Goal: Check status

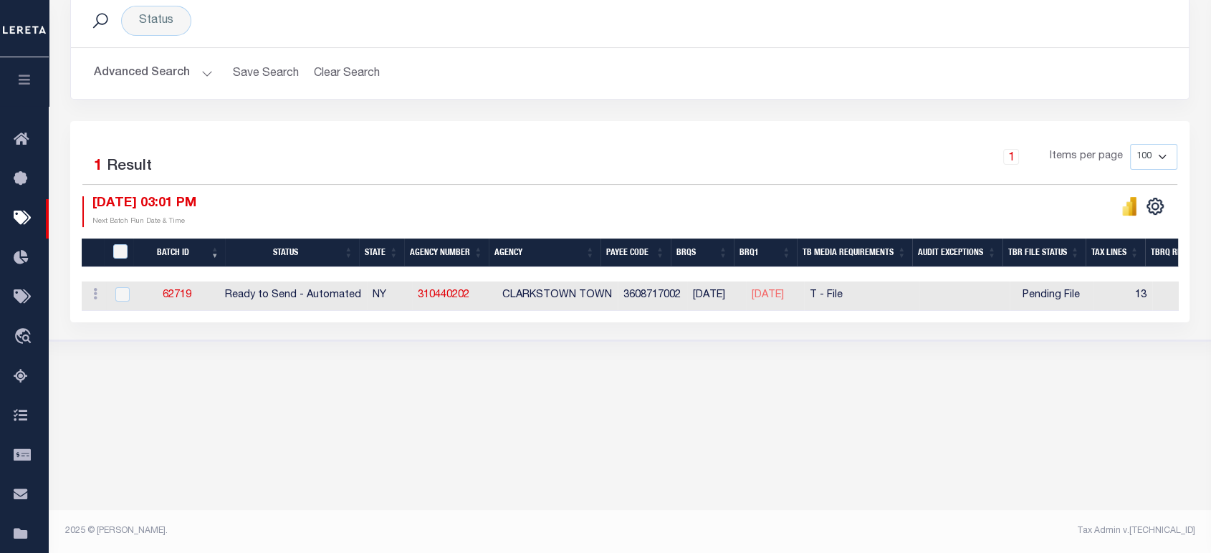
scroll to position [206, 0]
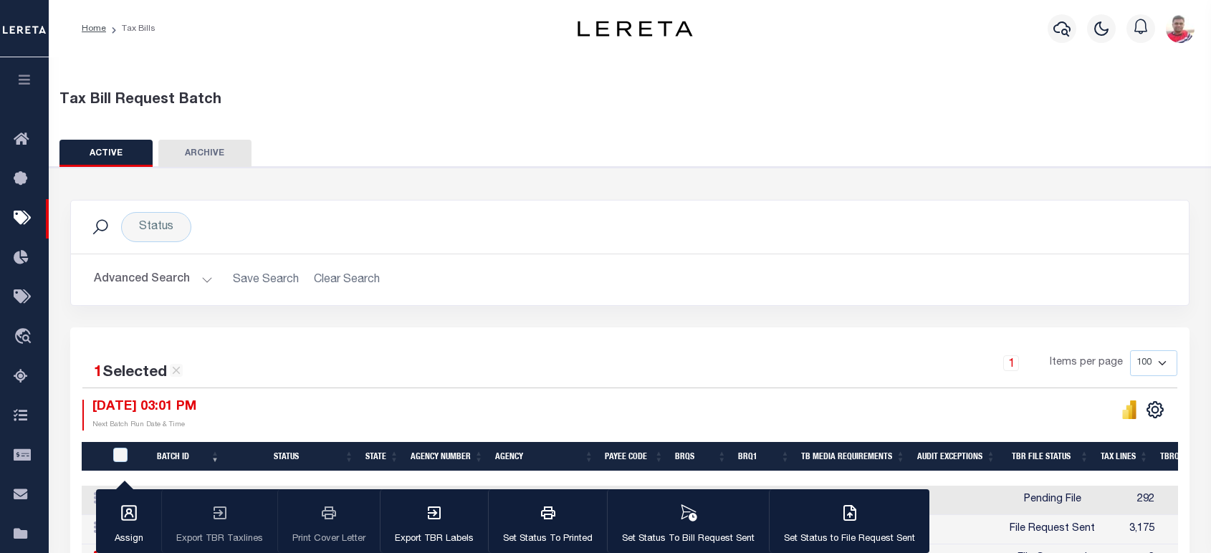
scroll to position [206, 0]
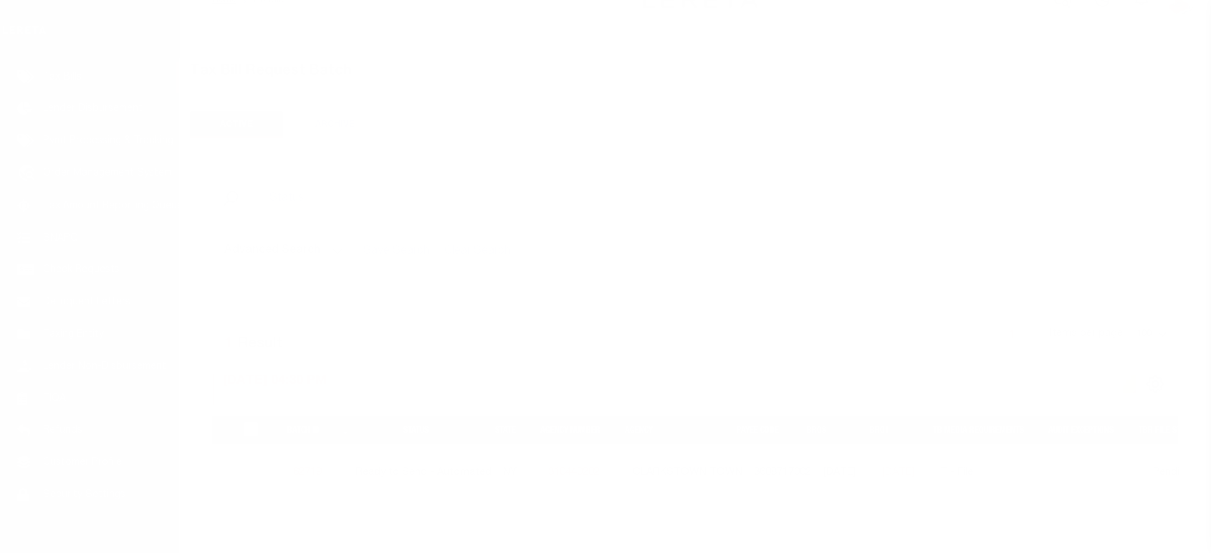
scroll to position [133, 0]
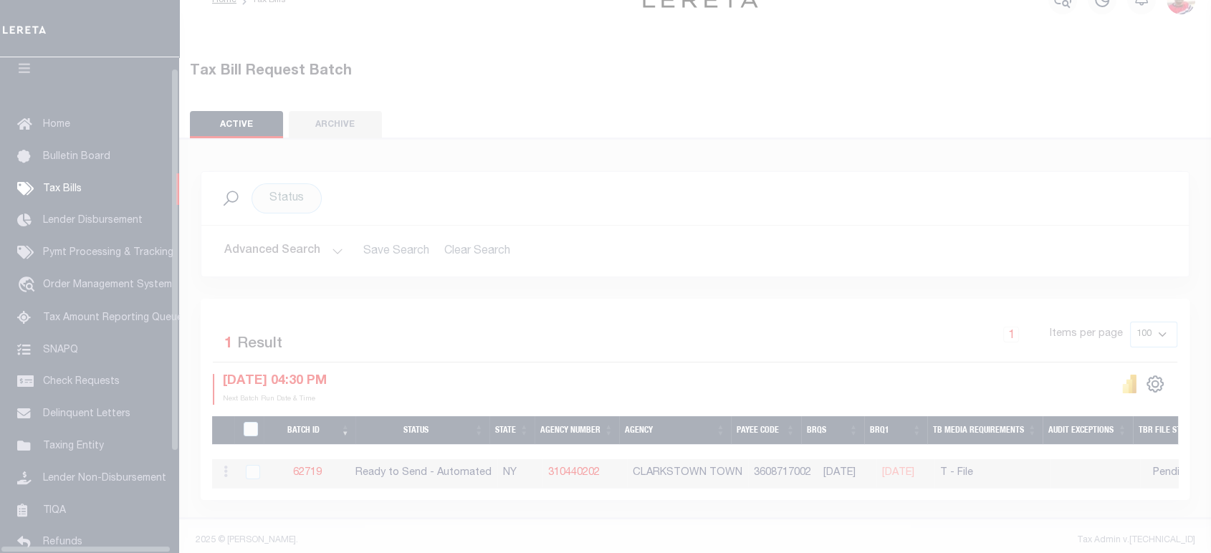
scroll to position [14, 0]
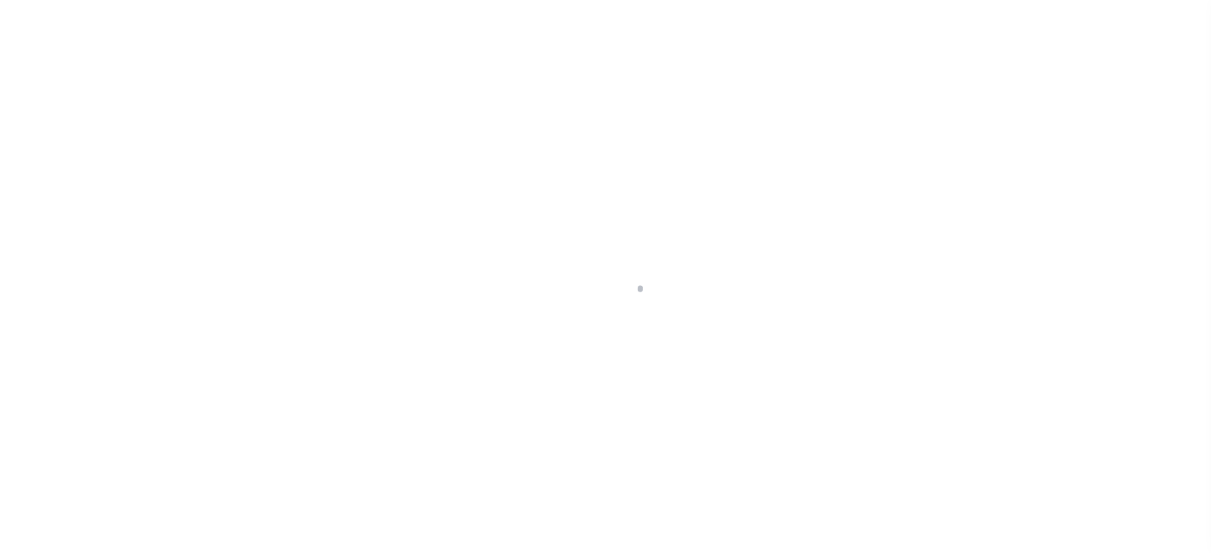
scroll to position [14, 0]
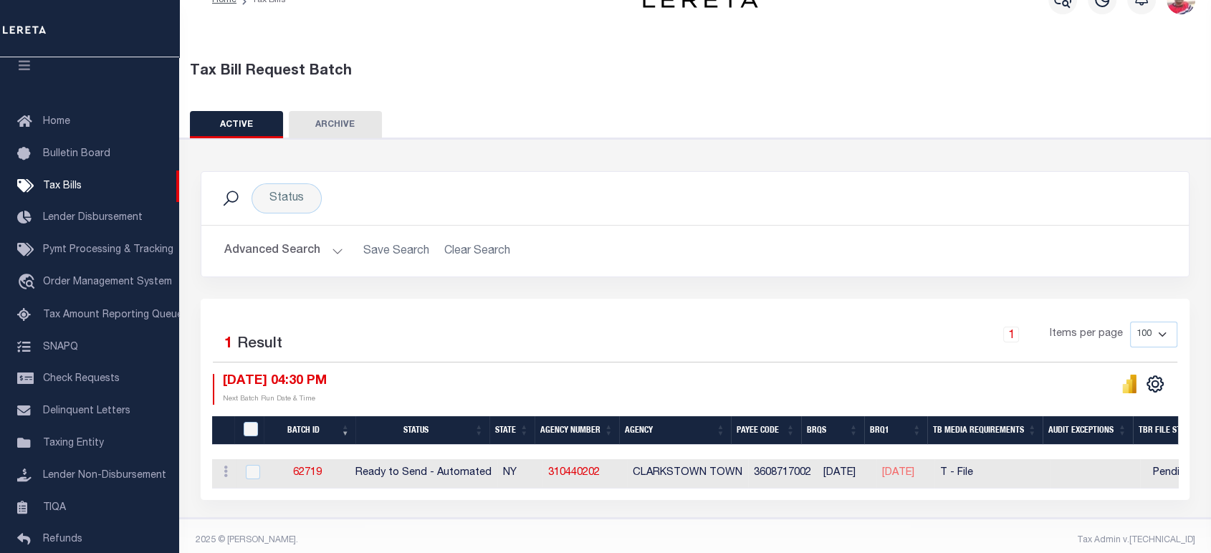
click at [749, 153] on div "Status Search Advanced Search Save Search Clear Search Equals" at bounding box center [695, 328] width 1045 height 380
